Goal: Understand process/instructions: Learn about a topic

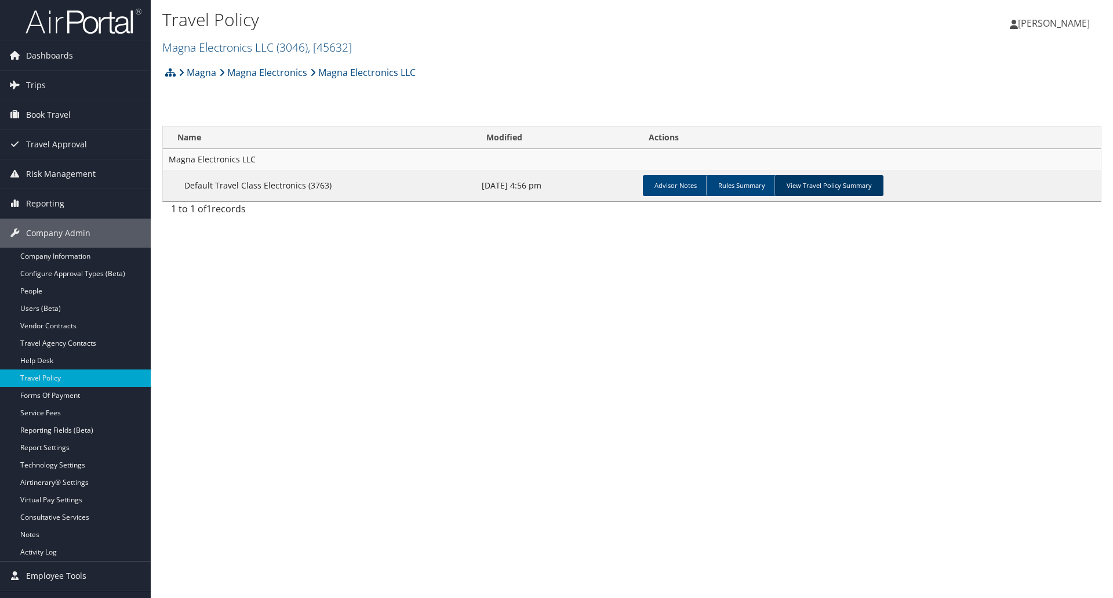
click at [797, 185] on link "View Travel Policy Summary" at bounding box center [828, 185] width 109 height 21
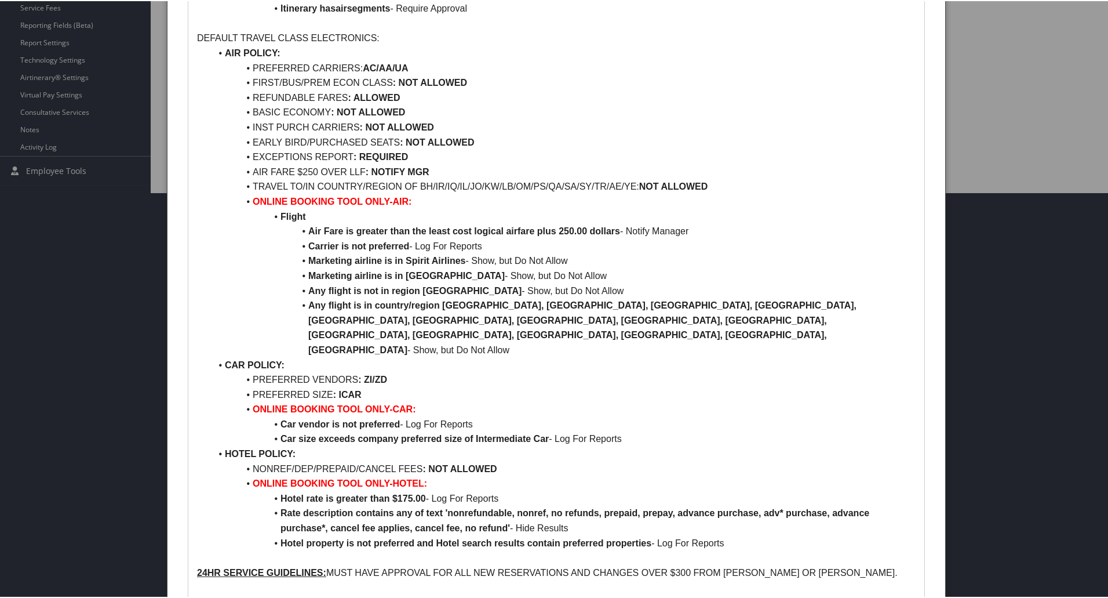
scroll to position [420, 0]
